Goal: Transaction & Acquisition: Purchase product/service

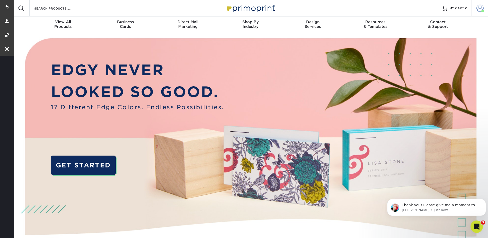
click at [477, 5] on span at bounding box center [480, 8] width 7 height 7
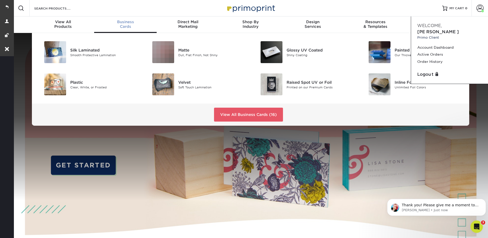
click at [124, 22] on span "Business" at bounding box center [125, 22] width 63 height 5
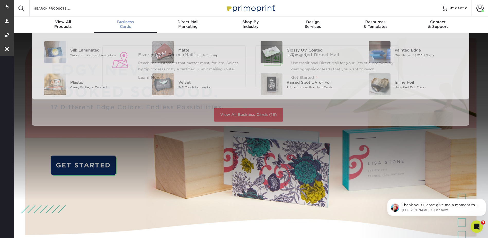
click at [126, 20] on span "Business" at bounding box center [125, 22] width 63 height 5
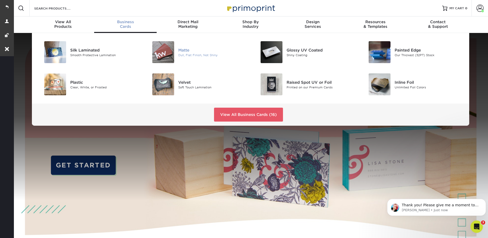
click at [188, 46] on div "Matte Dull, Flat Finish, Not Shiny" at bounding box center [214, 52] width 72 height 22
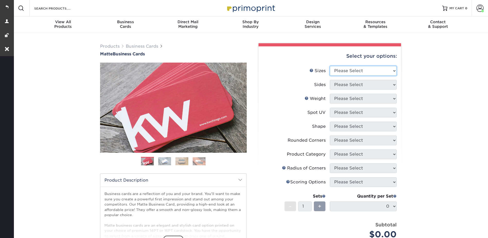
click at [343, 67] on select "Please Select 1.5" x 3.5" - Mini 1.75" x 3.5" - Mini 2" x 2" - Square 2" x 3" -…" at bounding box center [363, 71] width 67 height 10
select select "2.00x3.50"
click at [330, 66] on select "Please Select 1.5" x 3.5" - Mini 1.75" x 3.5" - Mini 2" x 2" - Square 2" x 3" -…" at bounding box center [363, 71] width 67 height 10
click at [340, 84] on select "Please Select Print Both Sides Print Front Only" at bounding box center [363, 85] width 67 height 10
select select "13abbda7-1d64-4f25-8bb2-c179b224825d"
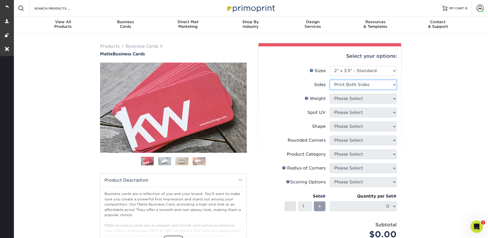
click at [330, 80] on select "Please Select Print Both Sides Print Front Only" at bounding box center [363, 85] width 67 height 10
click at [340, 97] on select "Please Select 16PT 14PT" at bounding box center [363, 99] width 67 height 10
select select "14PT"
click at [330, 94] on select "Please Select 16PT 14PT" at bounding box center [363, 99] width 67 height 10
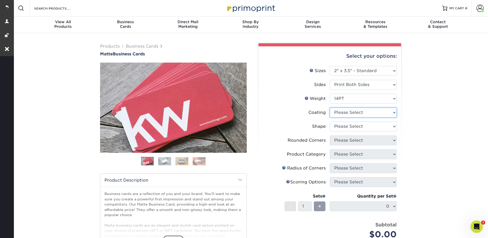
drag, startPoint x: 337, startPoint y: 112, endPoint x: 338, endPoint y: 118, distance: 5.9
click at [337, 112] on select at bounding box center [363, 113] width 67 height 10
select select "121bb7b5-3b4d-429f-bd8d-bbf80e953313"
click at [330, 108] on select at bounding box center [363, 113] width 67 height 10
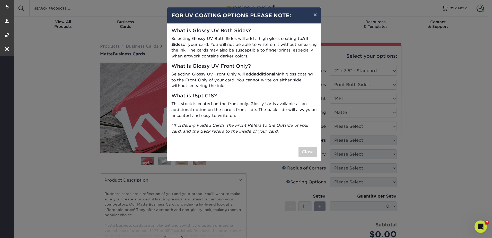
click at [338, 126] on div "× FOR UV COATING OPTIONS PLEASE NOTE: What is Glossy UV Both Sides? Selecting G…" at bounding box center [246, 119] width 492 height 238
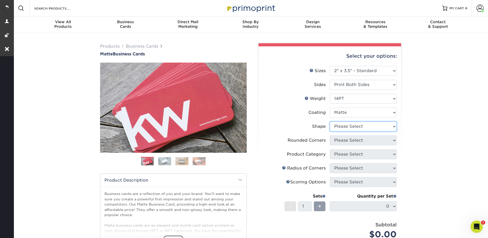
click at [341, 127] on select "Please Select Standard" at bounding box center [363, 126] width 67 height 10
select select "standard"
click at [330, 121] on select "Please Select Standard" at bounding box center [363, 126] width 67 height 10
click at [337, 139] on select "Please Select Yes - Round 2 Corners Yes - Round 4 Corners No" at bounding box center [363, 140] width 67 height 10
select select "0"
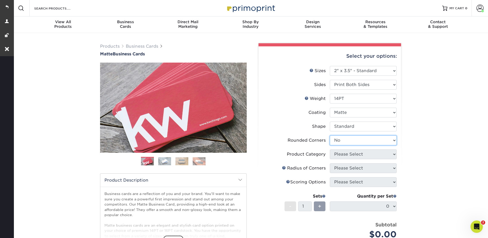
click at [330, 135] on select "Please Select Yes - Round 2 Corners Yes - Round 4 Corners No" at bounding box center [363, 140] width 67 height 10
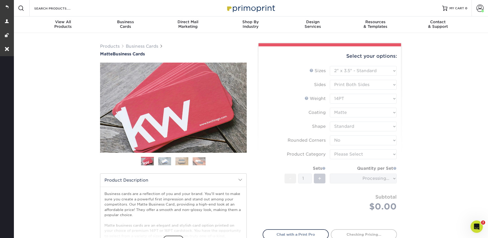
click at [342, 155] on form "Sizes Help Sizes Please Select 1.5" x 3.5" - Mini 1.75" x 3.5" - Mini 2" x 2" -…" at bounding box center [330, 144] width 134 height 157
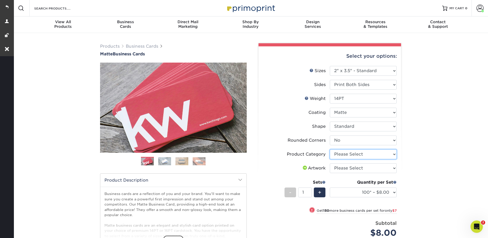
click at [340, 152] on select "Please Select Business Cards" at bounding box center [363, 154] width 67 height 10
select select "3b5148f1-0588-4f88-a218-97bcfdce65c1"
click at [330, 149] on select "Please Select Business Cards" at bounding box center [363, 154] width 67 height 10
click at [341, 165] on select "Please Select I will upload files I need a design - $100" at bounding box center [363, 168] width 67 height 10
select select "upload"
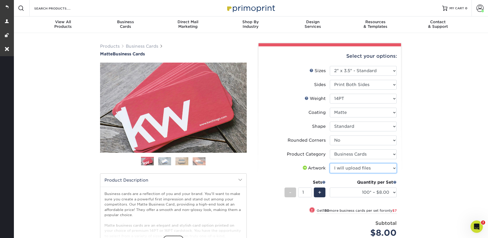
click at [330, 163] on select "Please Select I will upload files I need a design - $100" at bounding box center [363, 168] width 67 height 10
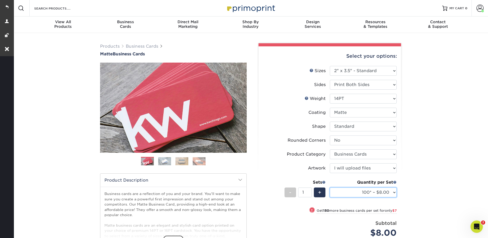
click at [349, 192] on select "100* – $8.00 250* – $15.00 500 – $30.00 1000 – $37.00 2500 – $66.00 5000 – $127…" at bounding box center [363, 192] width 67 height 10
select select "250* – $15.00"
click at [330, 187] on select "100* – $8.00 250* – $15.00 500 – $30.00 1000 – $37.00 2500 – $66.00 5000 – $127…" at bounding box center [363, 192] width 67 height 10
click at [318, 191] on div "+" at bounding box center [320, 192] width 12 height 10
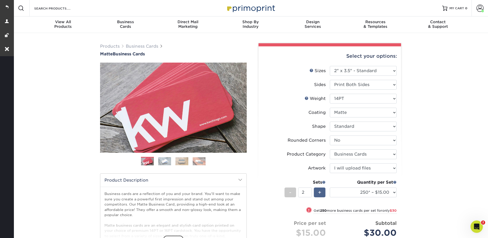
click at [319, 190] on span "+" at bounding box center [319, 192] width 3 height 8
type input "3"
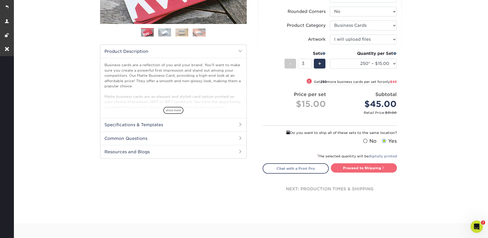
click at [350, 164] on link "Proceed to Shipping" at bounding box center [364, 167] width 66 height 9
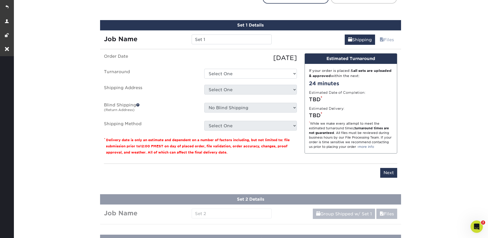
scroll to position [306, 0]
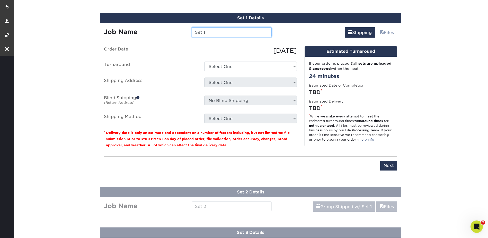
drag, startPoint x: 207, startPoint y: 32, endPoint x: 167, endPoint y: 35, distance: 39.7
click at [167, 35] on div "Job Name Set 1" at bounding box center [188, 32] width 176 height 10
type input "[PERSON_NAME] Business Cards"
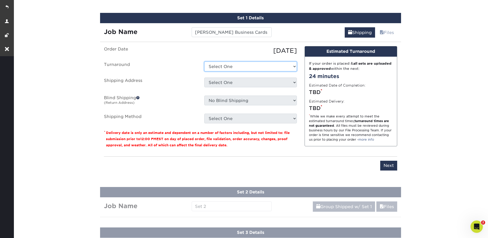
click at [233, 63] on select "Select One 2-4 Business Days 2 Day Next Business Day" at bounding box center [250, 67] width 93 height 10
select select "385fbf1e-192b-4679-9d7d-4a45b131679d"
click at [204, 62] on select "Select One 2-4 Business Days 2 Day Next Business Day" at bounding box center [250, 67] width 93 height 10
click at [223, 79] on select "Select One Alycia Martin emily@samaritan-center.org + Add New Address" at bounding box center [250, 82] width 93 height 10
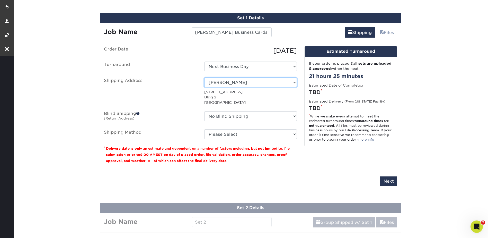
click at [230, 82] on select "Select One Alycia Martin emily@samaritan-center.org + Add New Address" at bounding box center [250, 82] width 93 height 10
click at [228, 82] on select "Select One Alycia Martin emily@samaritan-center.org + Add New Address" at bounding box center [250, 82] width 93 height 10
select select "100684"
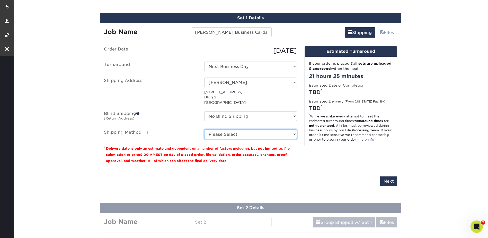
click at [219, 132] on select "Please Select Ground Shipping (+$14.96) 3 Day Shipping Service (+$15.33) 2 Day …" at bounding box center [250, 134] width 93 height 10
select select "03"
click at [204, 129] on select "Please Select Ground Shipping (+$14.96) 3 Day Shipping Service (+$15.33) 2 Day …" at bounding box center [250, 134] width 93 height 10
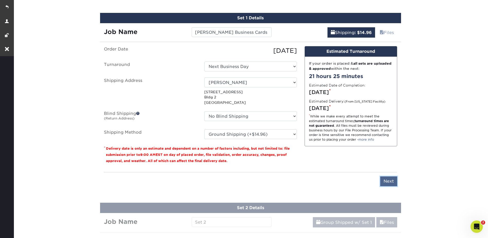
click at [394, 181] on input "Next" at bounding box center [388, 181] width 17 height 10
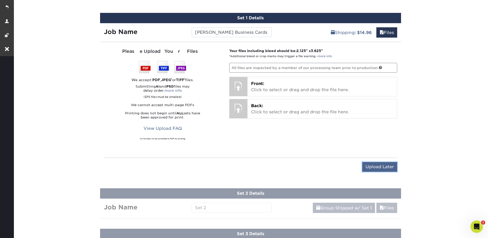
click at [380, 168] on input "Upload Later" at bounding box center [379, 167] width 35 height 10
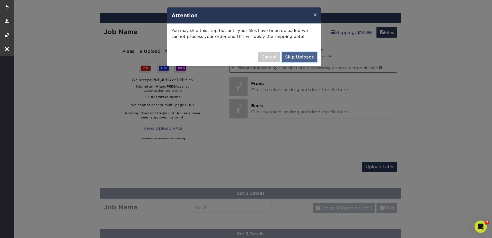
click at [305, 53] on button "Skip Uploads" at bounding box center [299, 57] width 35 height 10
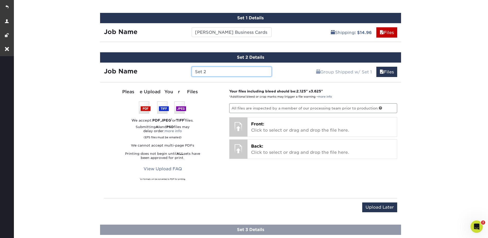
drag, startPoint x: 222, startPoint y: 70, endPoint x: 187, endPoint y: 73, distance: 35.6
click at [187, 73] on div "Job Name Set 2" at bounding box center [188, 72] width 176 height 10
type input "[PERSON_NAME] Business Cards"
click at [369, 209] on input "Upload Later" at bounding box center [379, 207] width 35 height 10
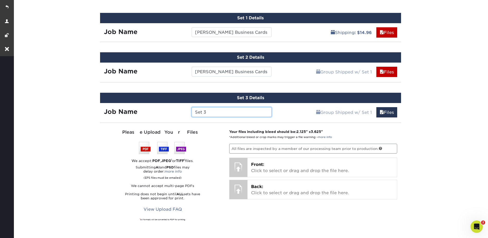
drag, startPoint x: 212, startPoint y: 113, endPoint x: 190, endPoint y: 113, distance: 21.9
click at [190, 113] on div "Set 3" at bounding box center [232, 112] width 88 height 10
type input "j"
type input "[PERSON_NAME] Business Cards"
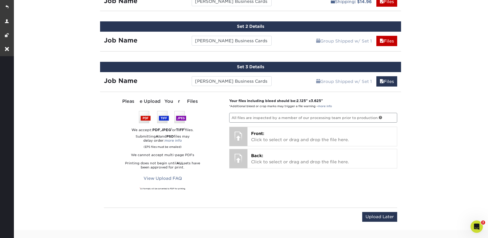
scroll to position [383, 0]
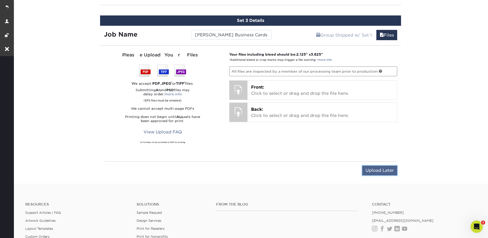
click at [388, 175] on input "Upload Later" at bounding box center [379, 170] width 35 height 10
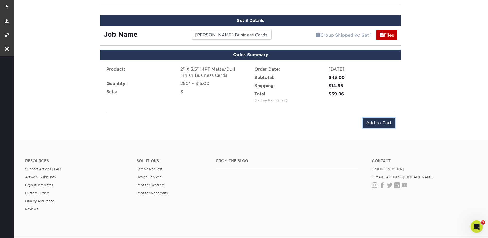
click at [375, 124] on input "Add to Cart" at bounding box center [379, 123] width 32 height 10
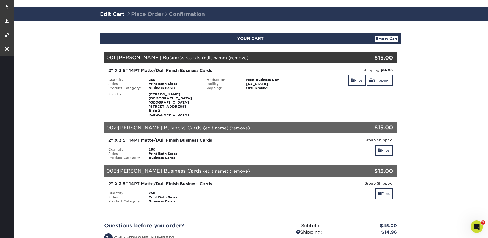
scroll to position [51, 0]
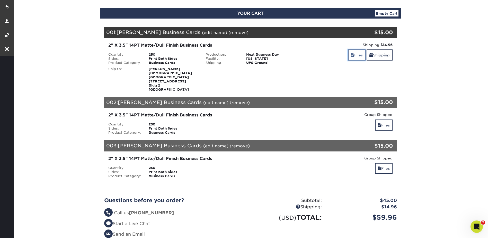
click at [348, 55] on link "Files" at bounding box center [357, 54] width 18 height 11
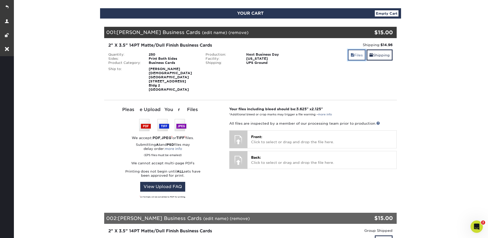
click at [353, 56] on link "Files" at bounding box center [357, 54] width 18 height 11
